Goal: Task Accomplishment & Management: Manage account settings

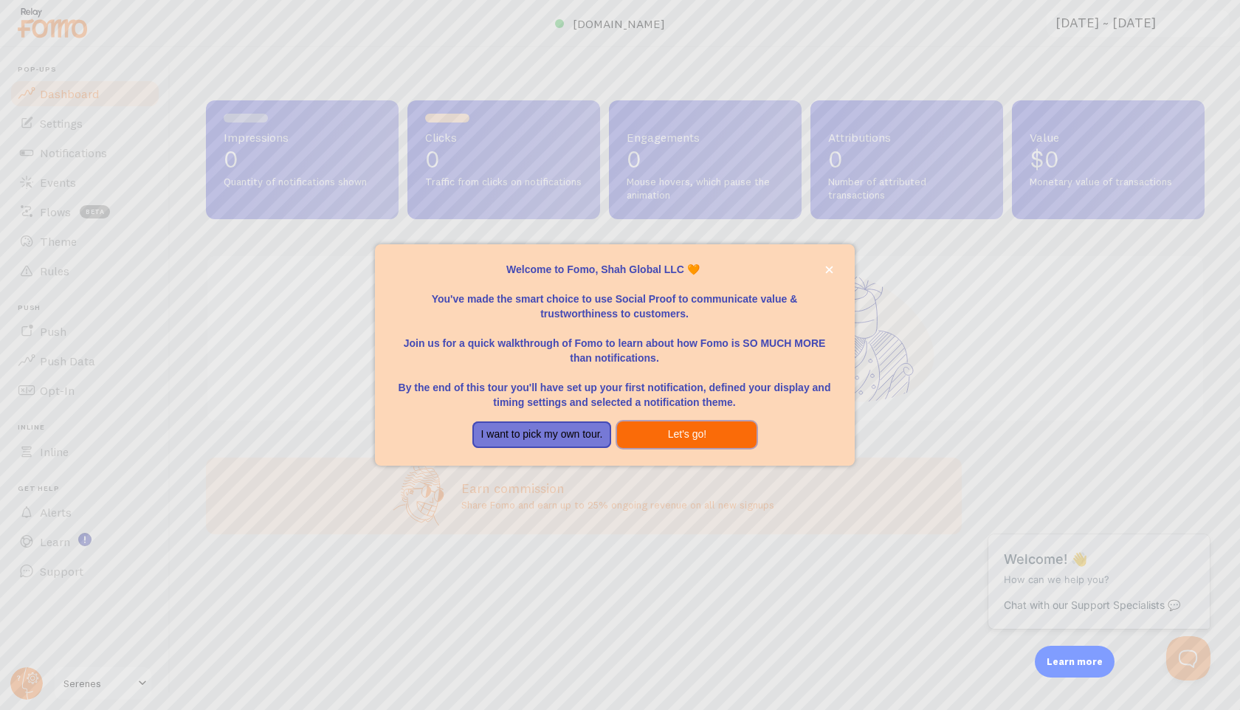
click at [705, 432] on button "Let's go!" at bounding box center [686, 434] width 139 height 27
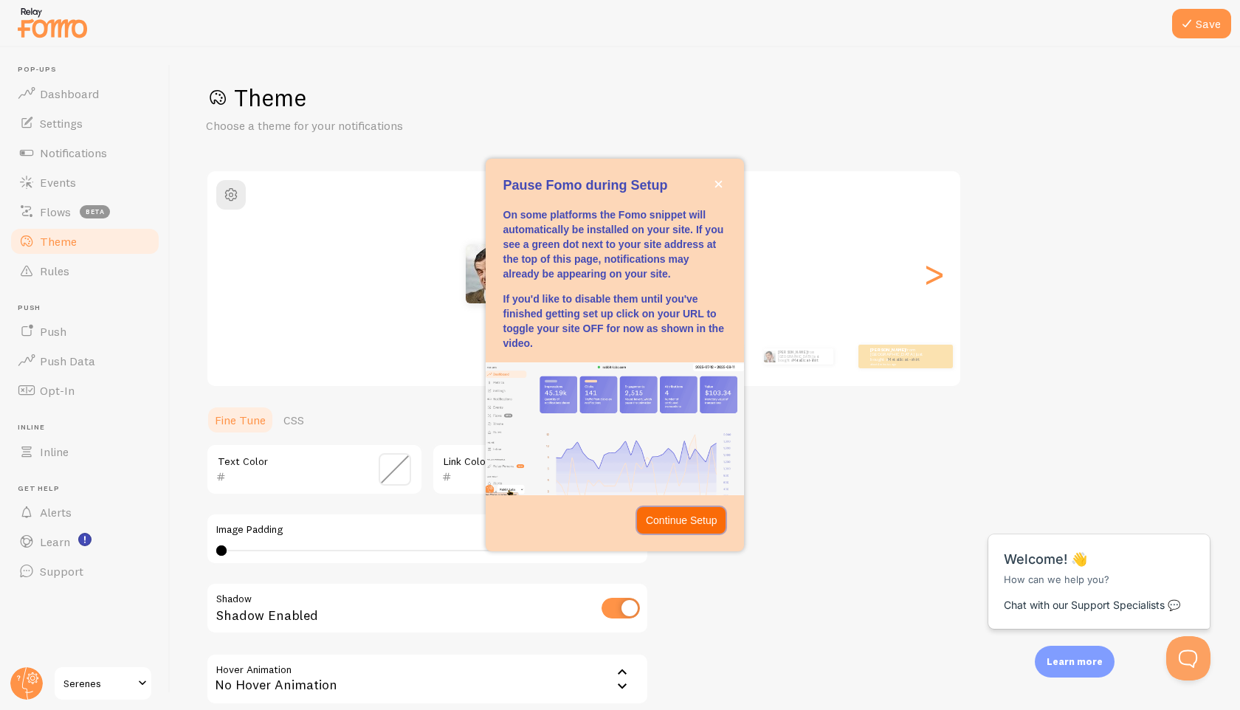
click at [708, 513] on p "Continue Setup" at bounding box center [682, 520] width 72 height 15
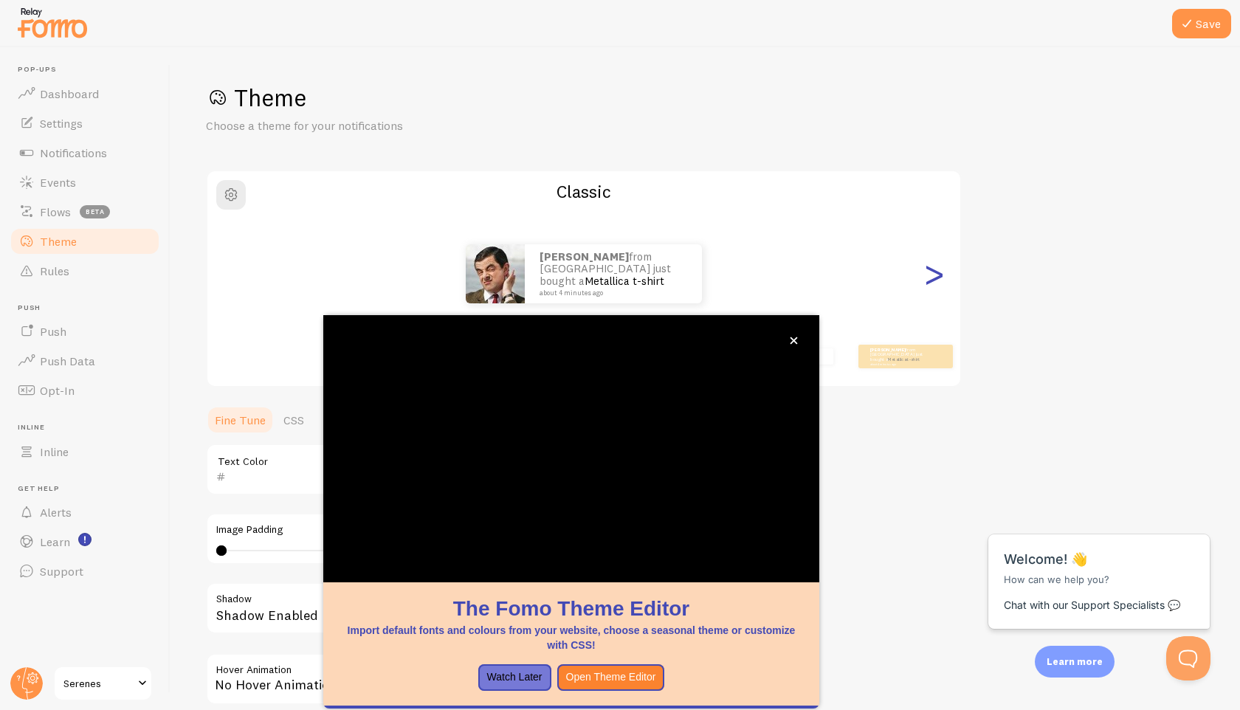
scroll to position [41, 0]
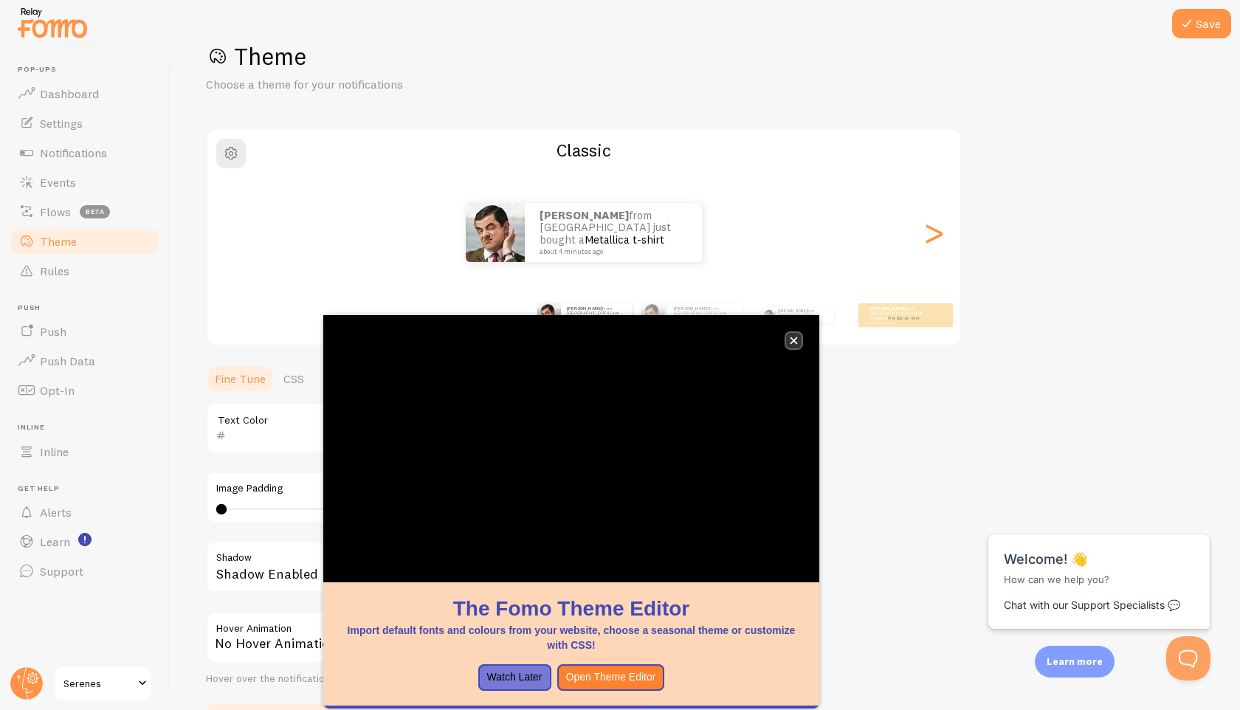
click at [790, 342] on icon "close," at bounding box center [793, 340] width 7 height 7
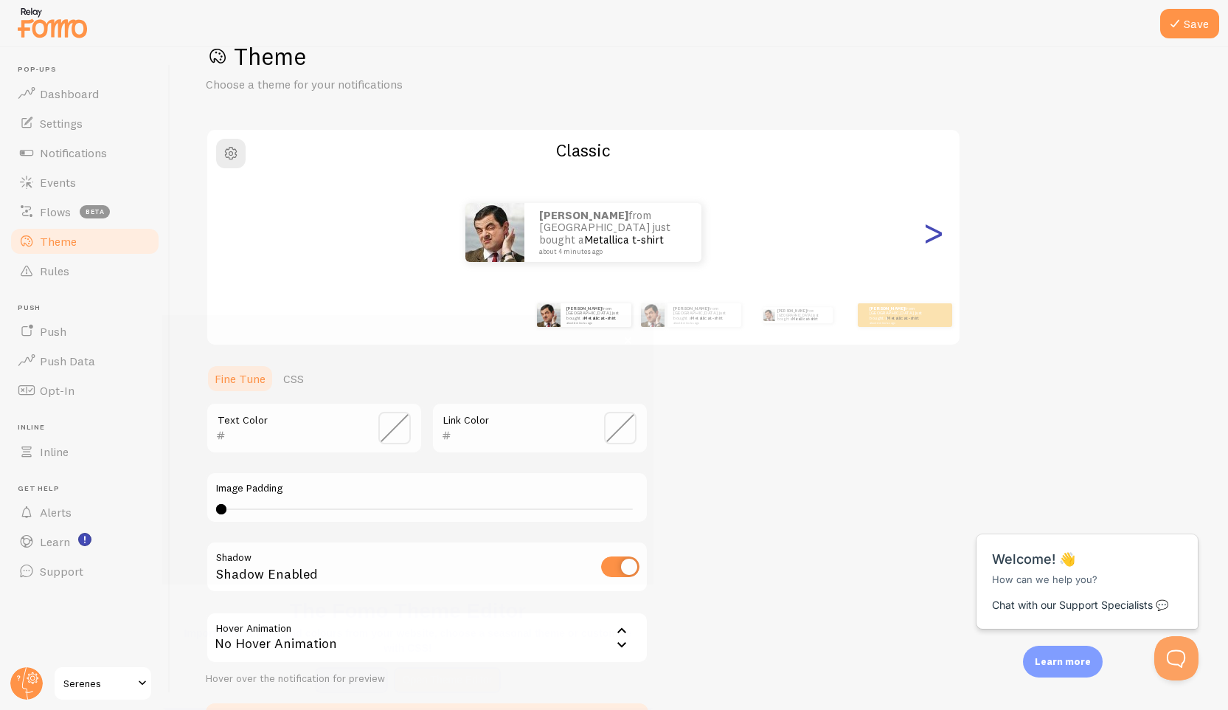
click at [941, 230] on div ">" at bounding box center [934, 232] width 18 height 106
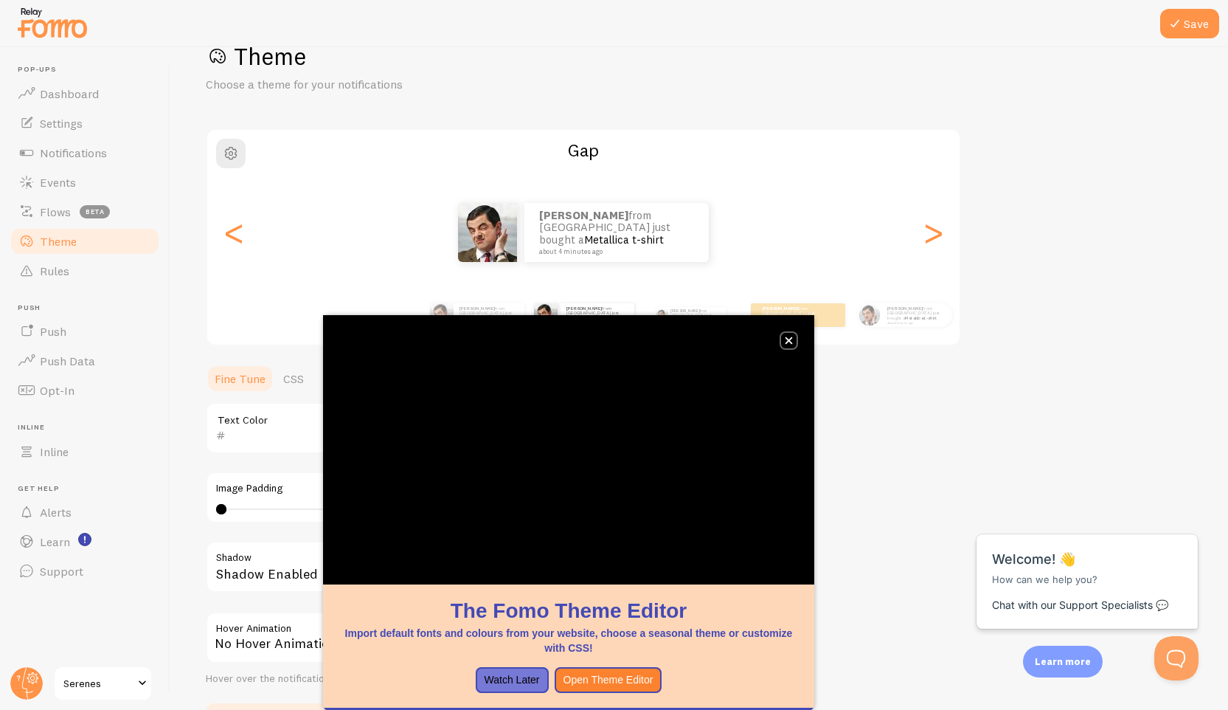
click at [793, 345] on button "close," at bounding box center [788, 340] width 15 height 15
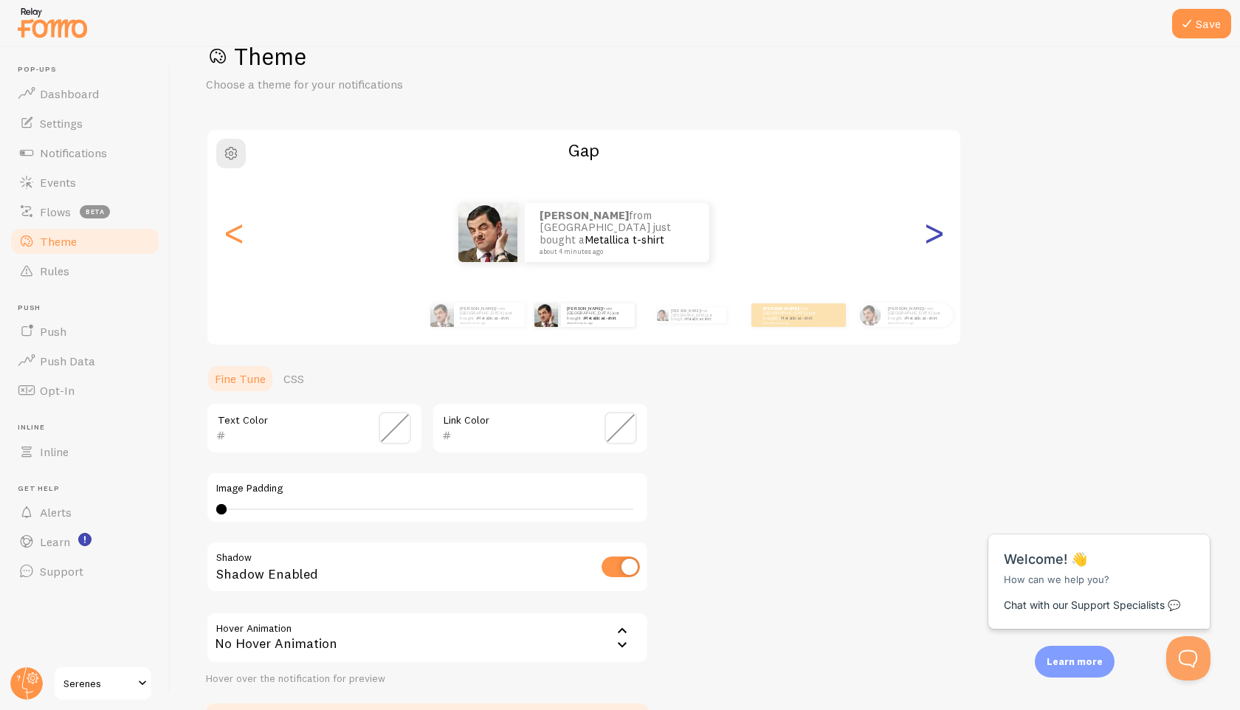
click at [935, 238] on div ">" at bounding box center [934, 232] width 18 height 106
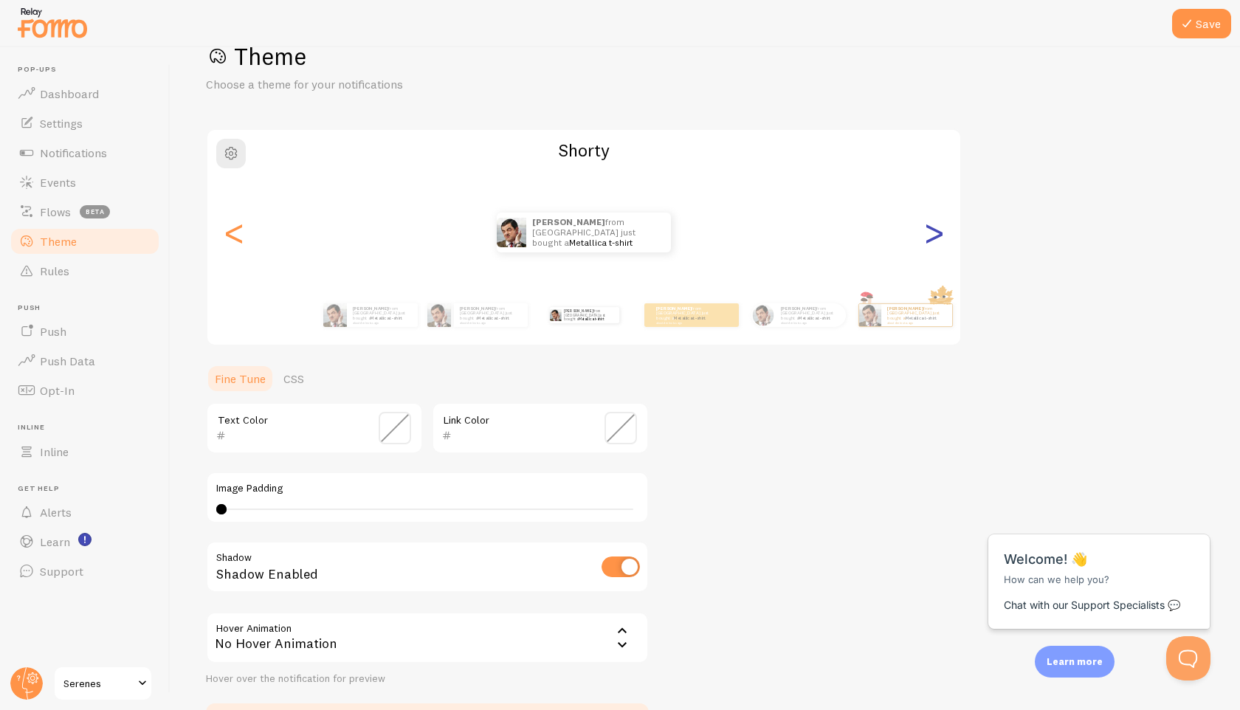
click at [935, 238] on div ">" at bounding box center [934, 232] width 18 height 106
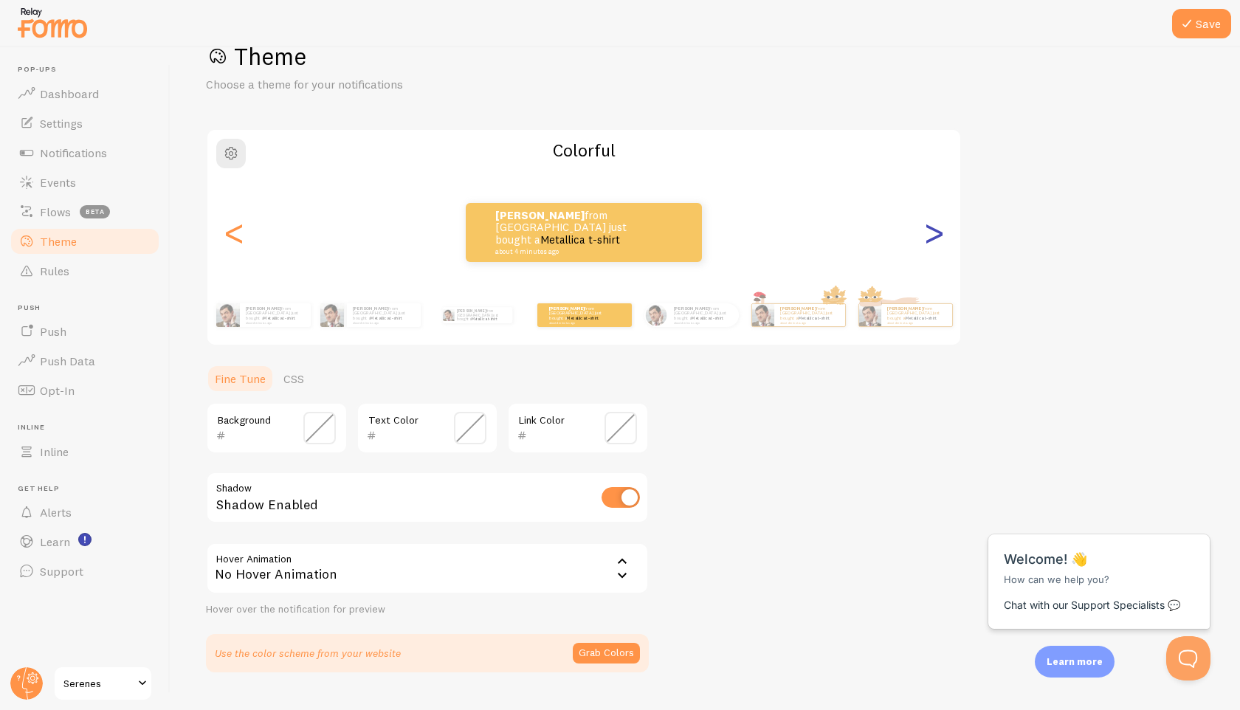
click at [935, 238] on div ">" at bounding box center [934, 232] width 18 height 106
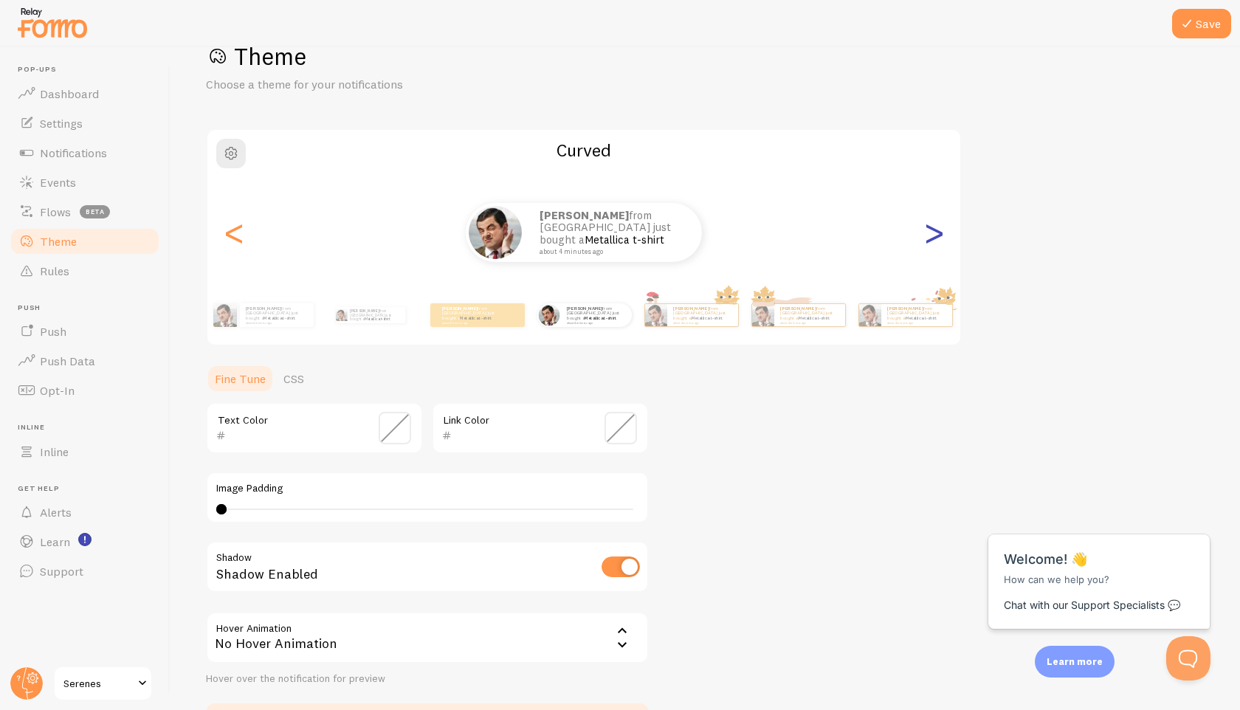
click at [935, 235] on div ">" at bounding box center [934, 232] width 18 height 106
type input "0"
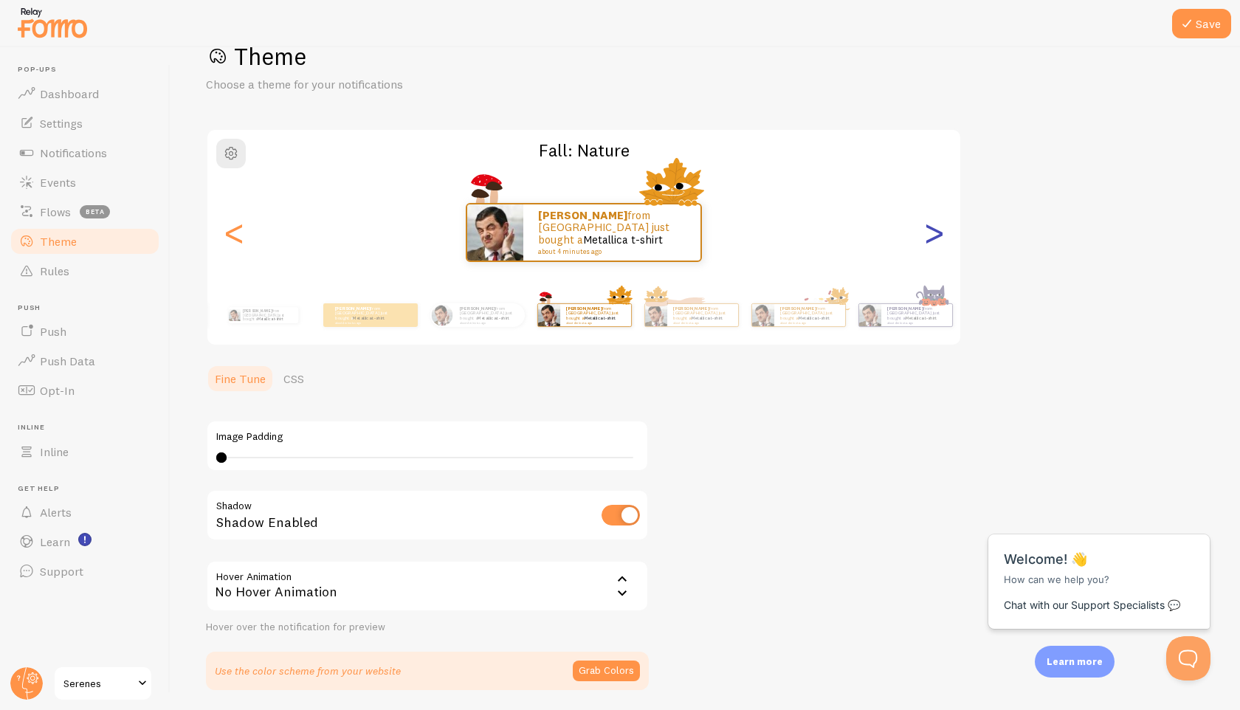
click at [935, 235] on div ">" at bounding box center [934, 232] width 18 height 106
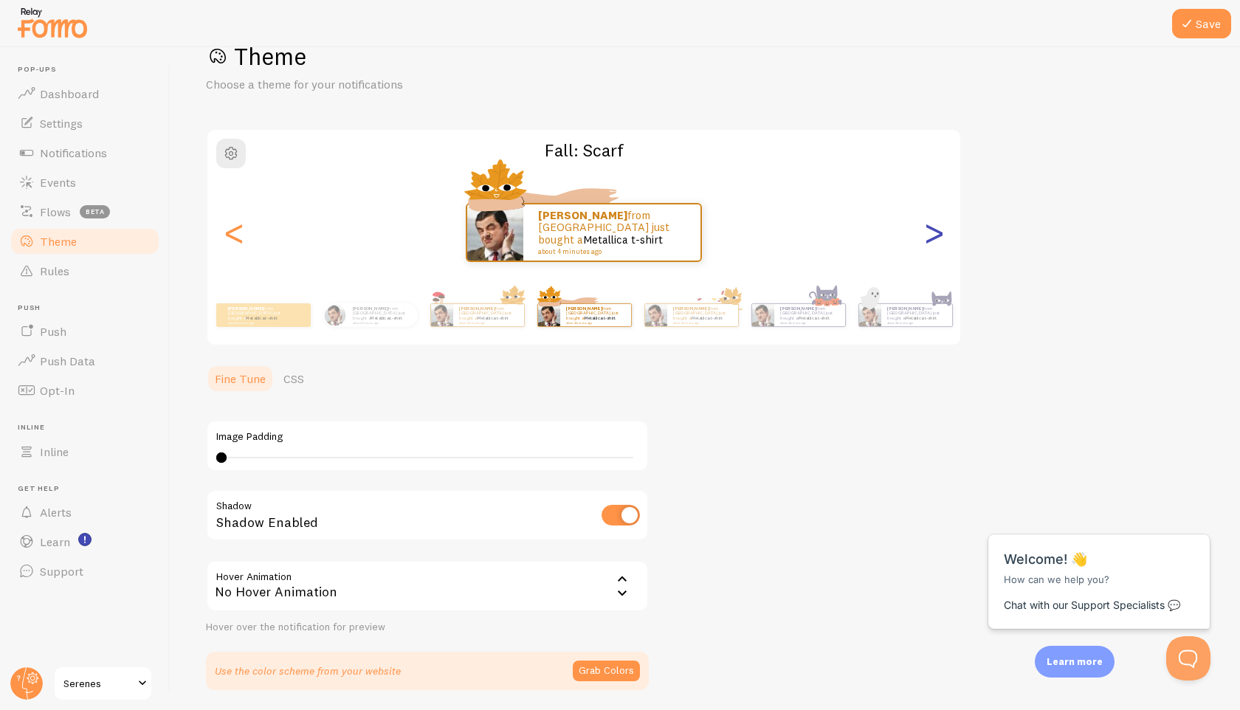
click at [935, 235] on div ">" at bounding box center [934, 232] width 18 height 106
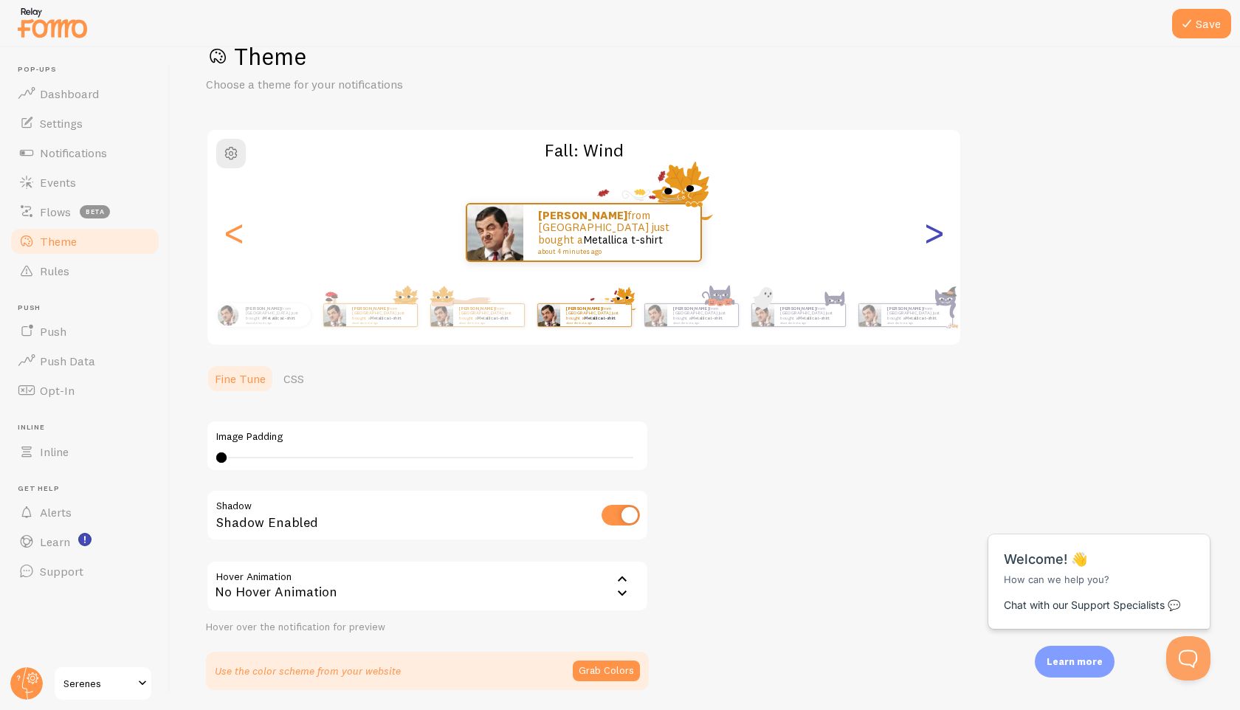
click at [935, 235] on div ">" at bounding box center [934, 232] width 18 height 106
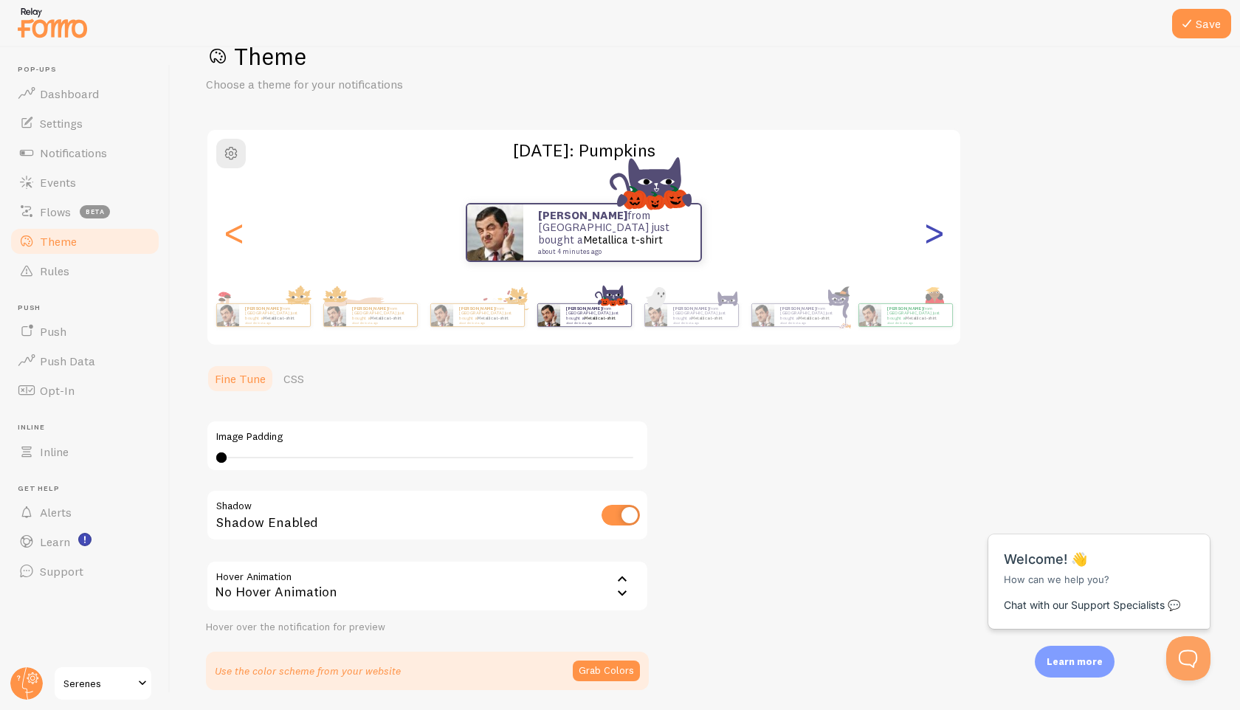
click at [935, 235] on div ">" at bounding box center [934, 232] width 18 height 106
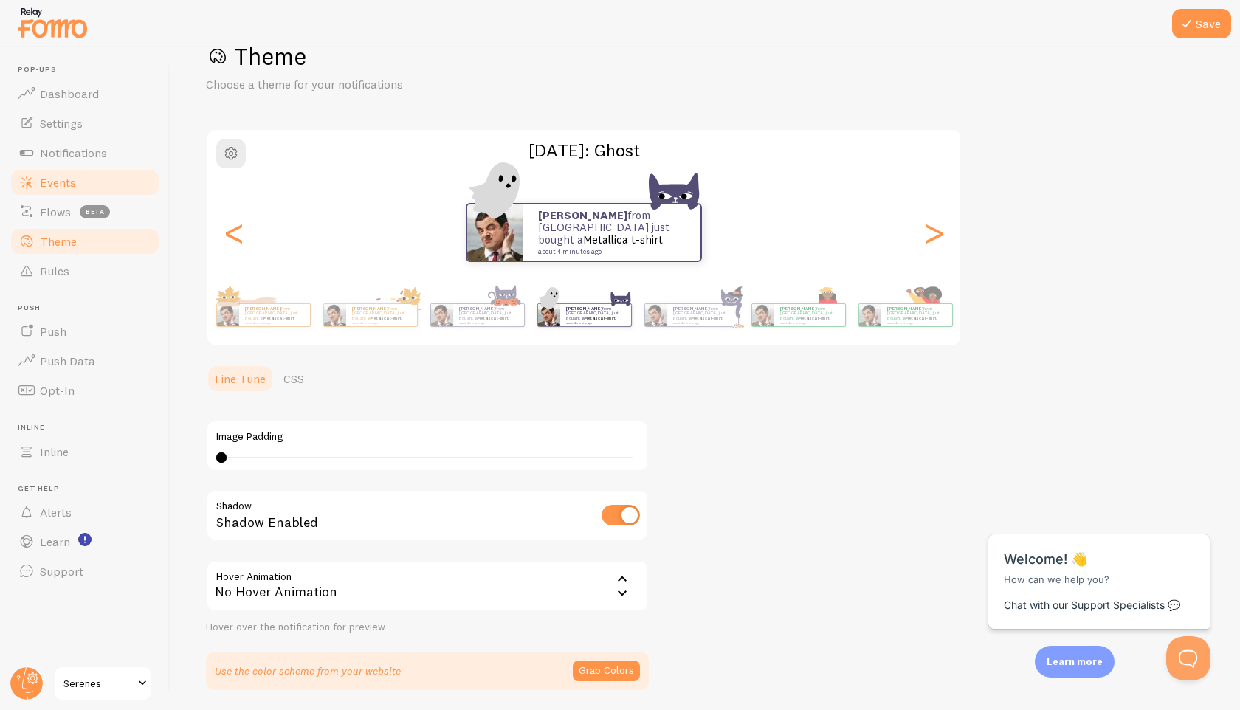
click at [58, 184] on span "Events" at bounding box center [58, 182] width 36 height 15
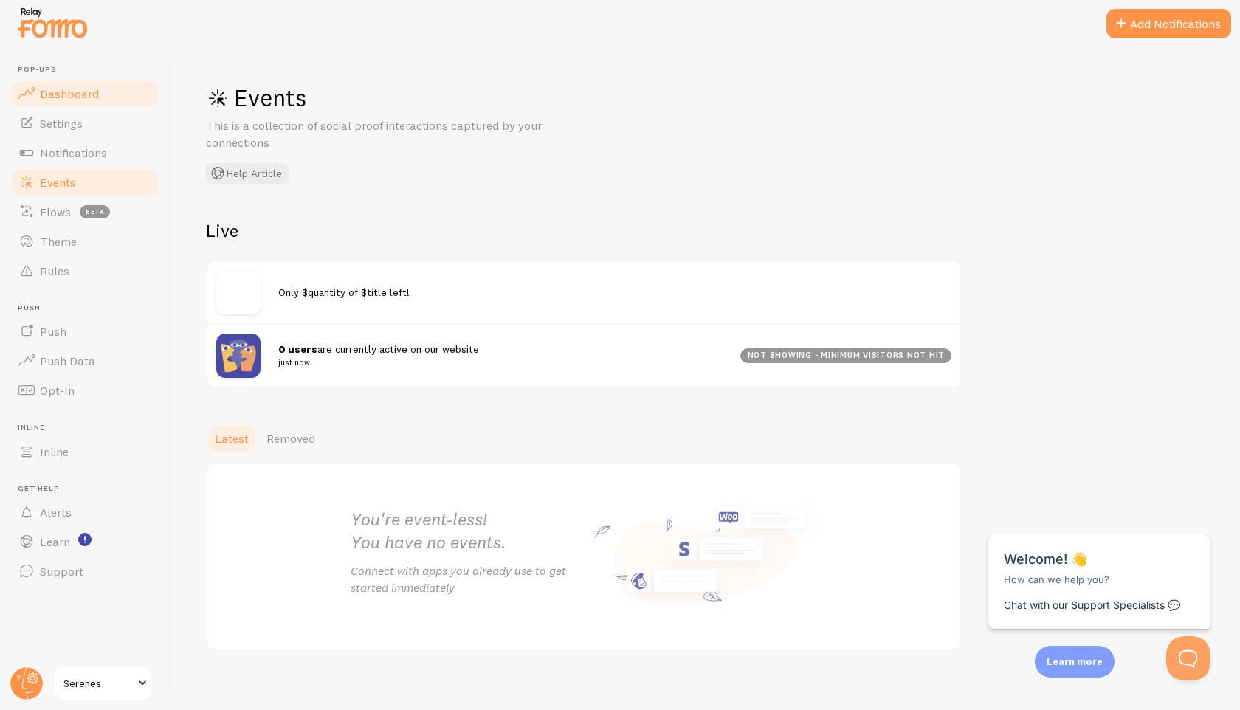
click at [61, 98] on span "Dashboard" at bounding box center [69, 93] width 59 height 15
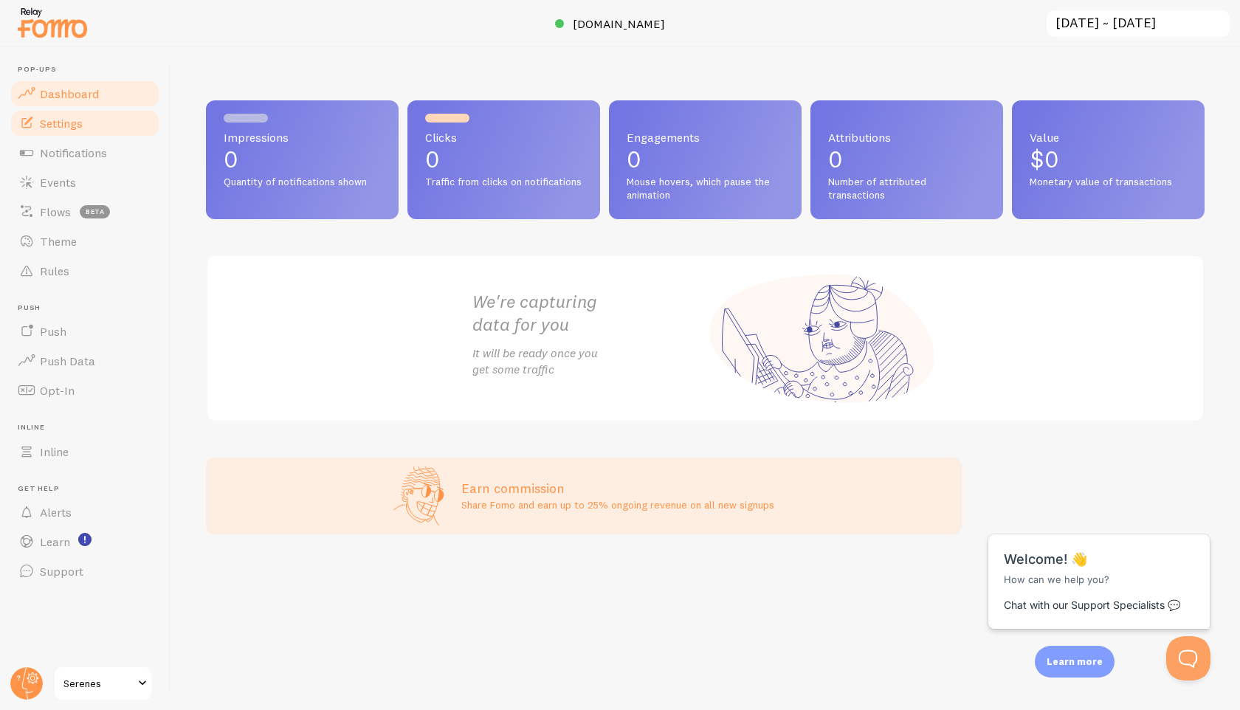
click at [66, 122] on span "Settings" at bounding box center [61, 123] width 43 height 15
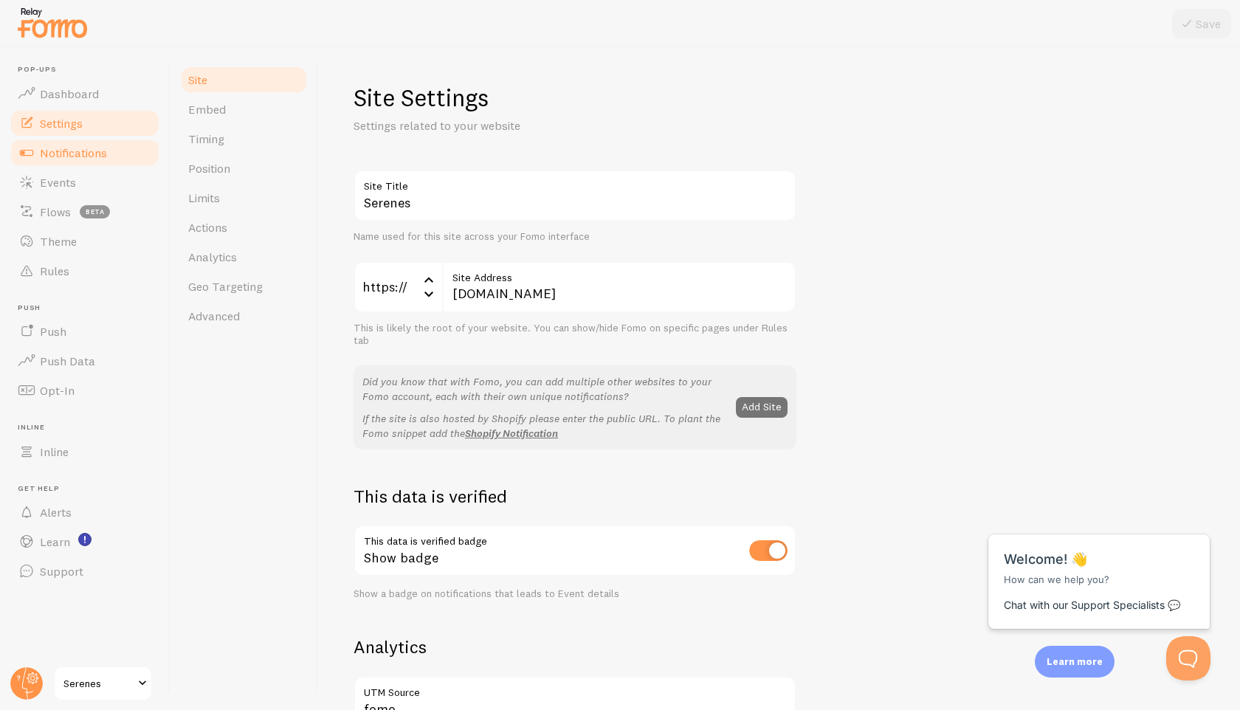
click at [64, 146] on span "Notifications" at bounding box center [73, 152] width 67 height 15
